Goal: Transaction & Acquisition: Purchase product/service

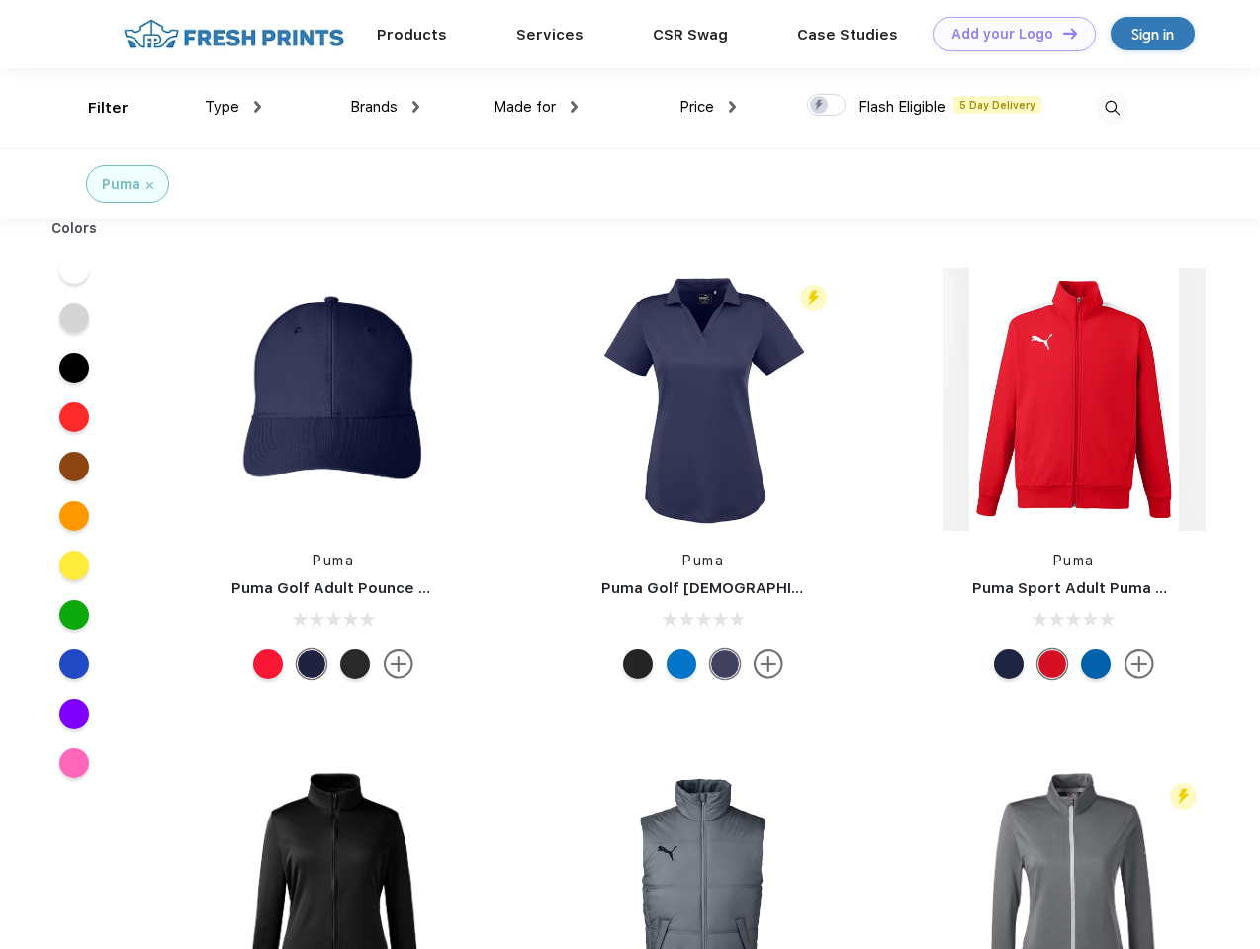
scroll to position [1, 0]
click at [1007, 34] on link "Add your Logo Design Tool" at bounding box center [1013, 34] width 163 height 35
click at [0, 0] on div "Design Tool" at bounding box center [0, 0] width 0 height 0
click at [1061, 33] on link "Add your Logo Design Tool" at bounding box center [1013, 34] width 163 height 35
click at [95, 108] on div "Filter" at bounding box center [108, 108] width 41 height 23
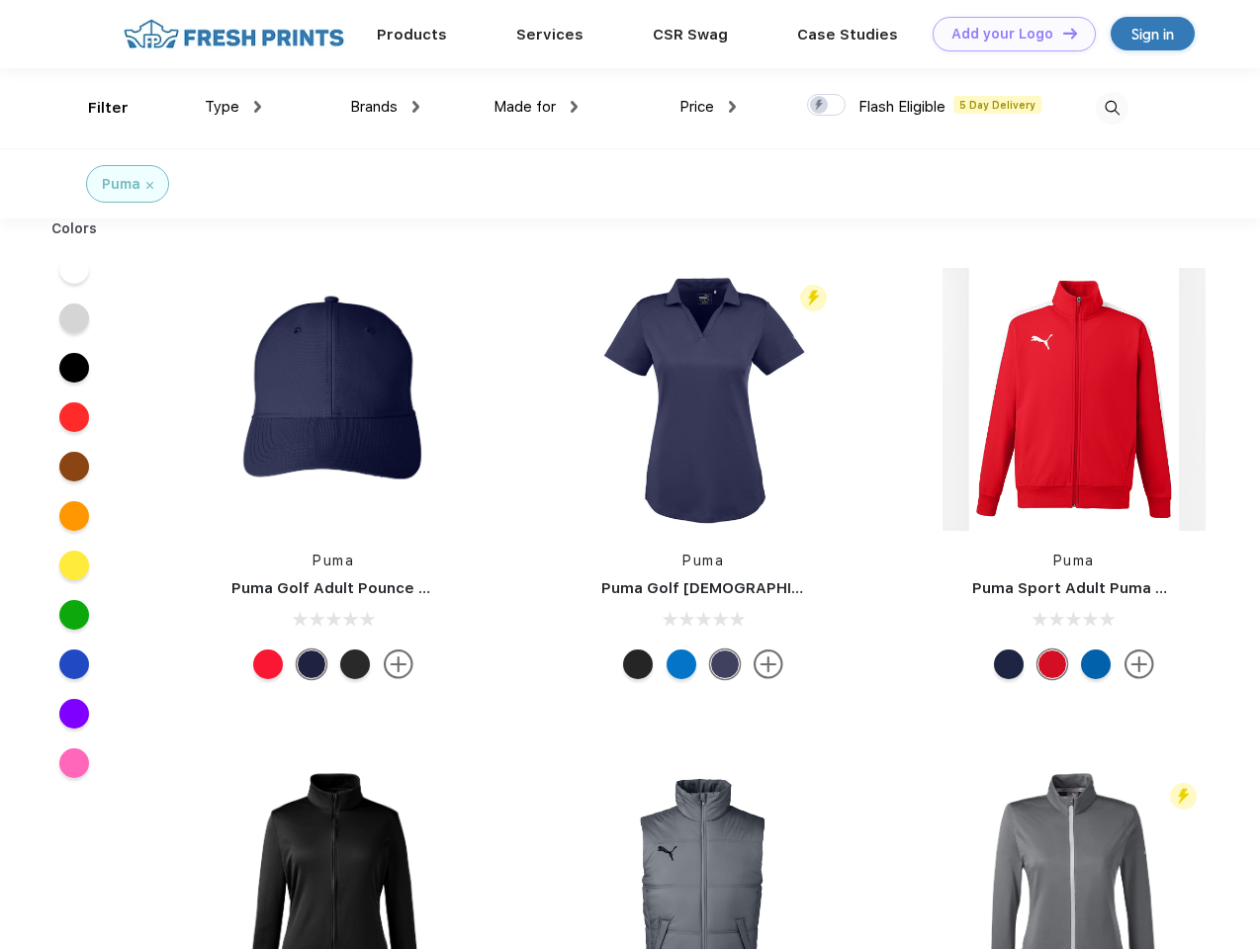
click at [233, 107] on span "Type" at bounding box center [222, 107] width 35 height 18
click at [385, 107] on span "Brands" at bounding box center [373, 107] width 47 height 18
click at [536, 107] on span "Made for" at bounding box center [524, 107] width 62 height 18
click at [708, 107] on span "Price" at bounding box center [696, 107] width 35 height 18
click at [827, 106] on div at bounding box center [826, 105] width 39 height 22
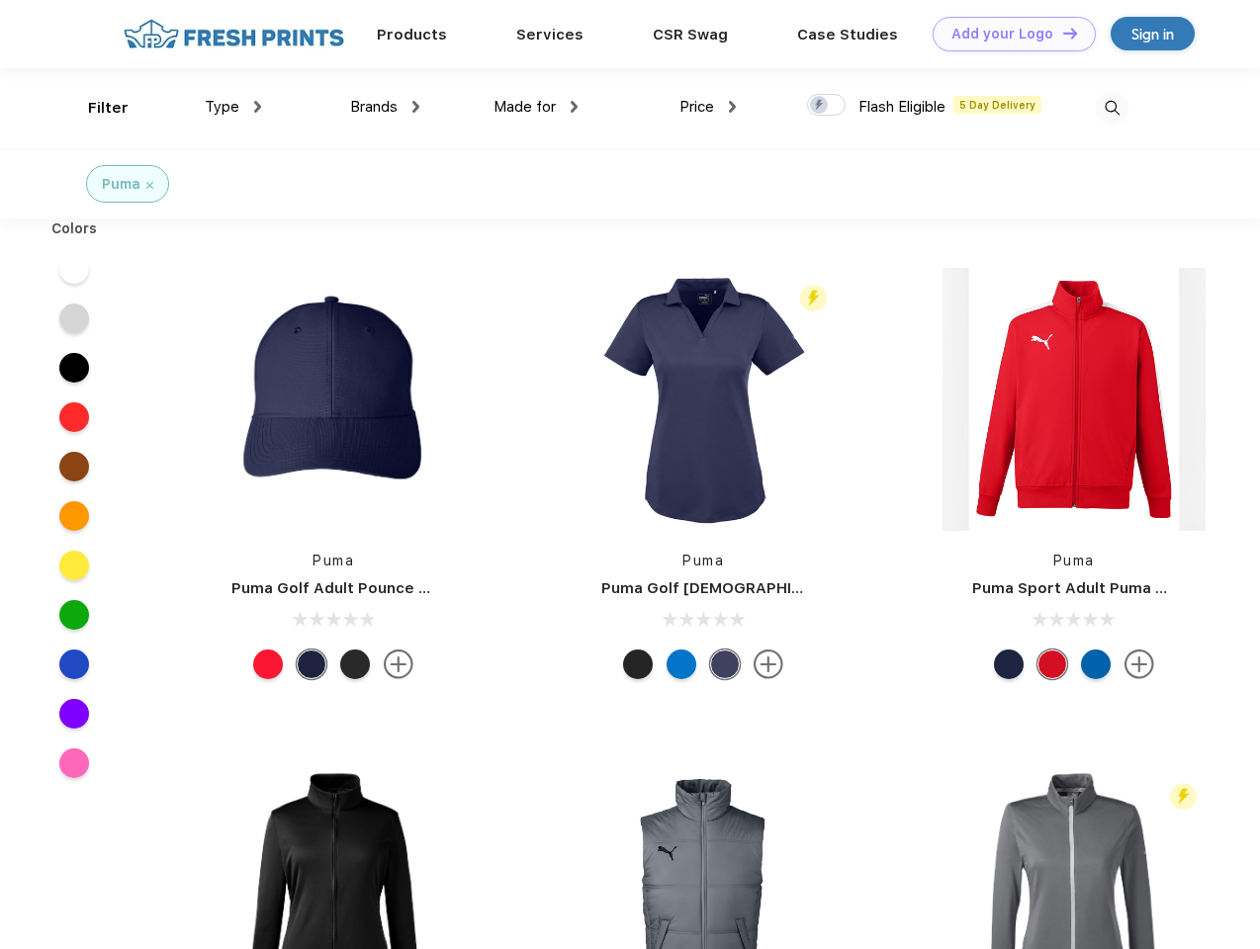
click at [820, 106] on input "checkbox" at bounding box center [813, 99] width 13 height 13
click at [1111, 108] on img at bounding box center [1112, 108] width 33 height 33
